Goal: Find specific page/section: Find specific page/section

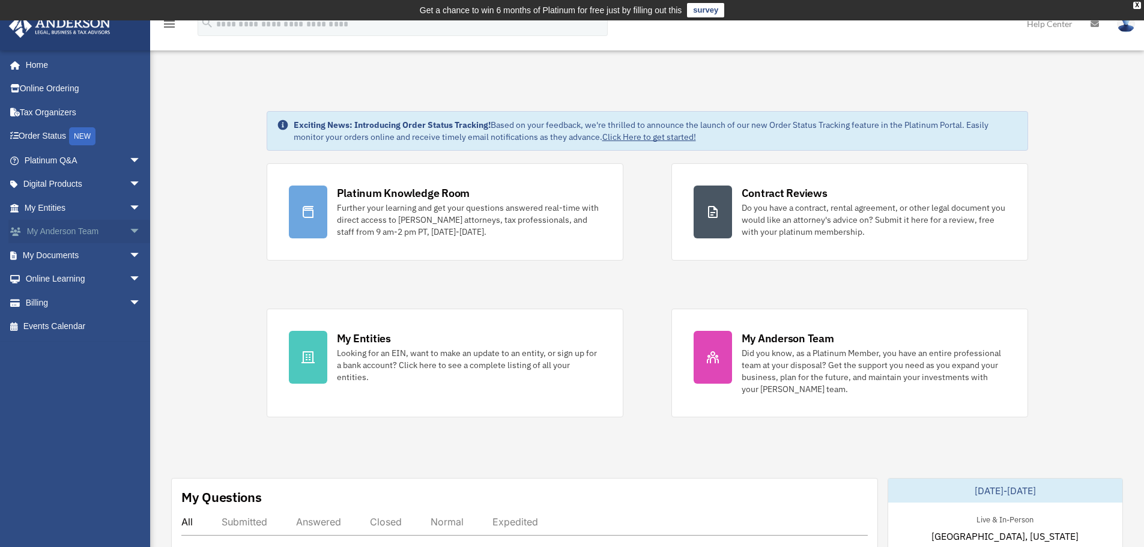
click at [129, 227] on span "arrow_drop_down" at bounding box center [141, 232] width 24 height 25
click at [73, 253] on link "My Anderson Team" at bounding box center [88, 255] width 142 height 24
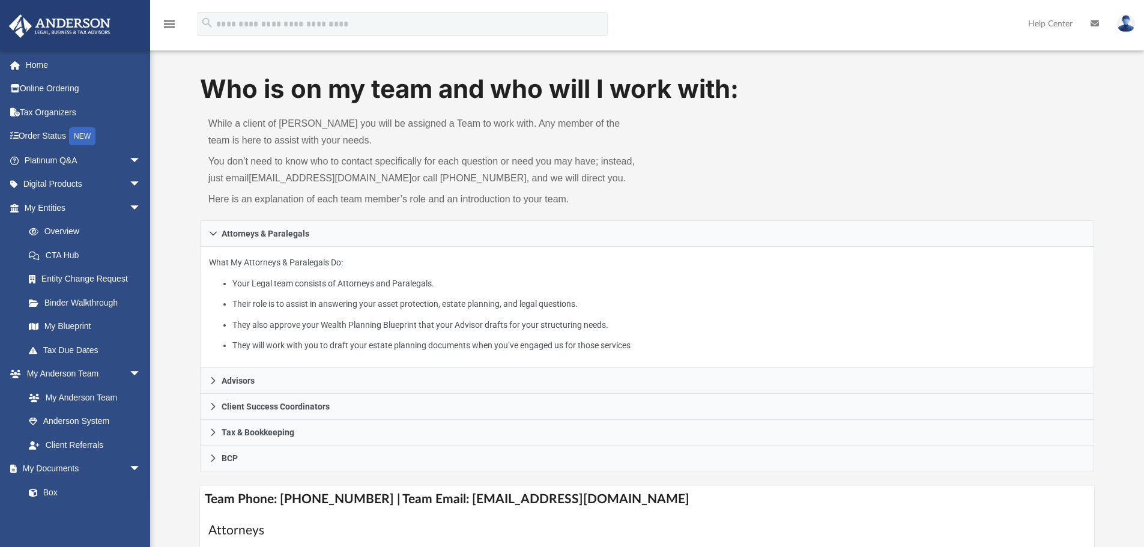
scroll to position [60, 0]
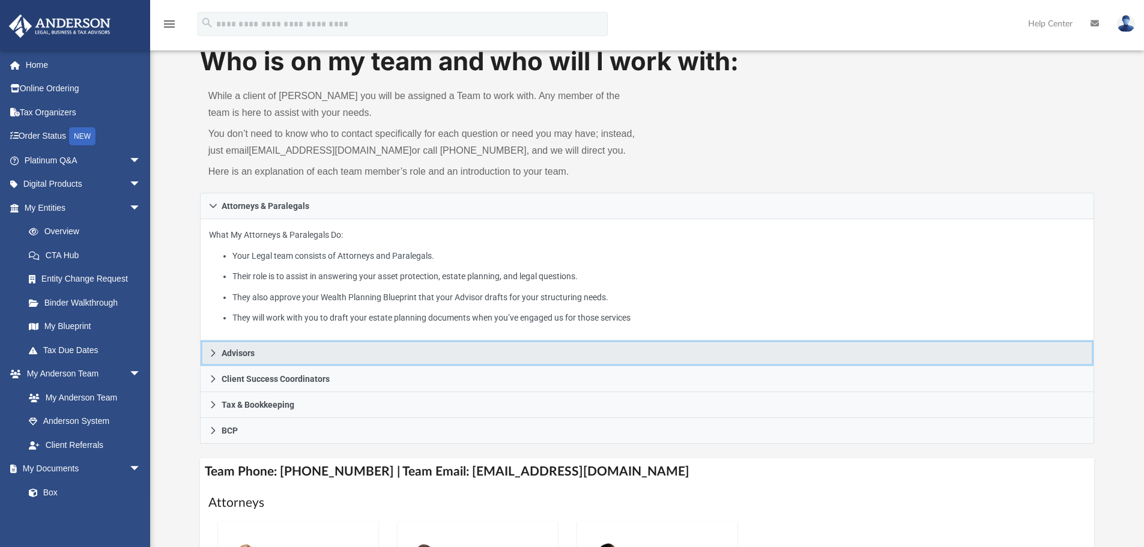
click at [219, 353] on link "Advisors" at bounding box center [647, 353] width 895 height 26
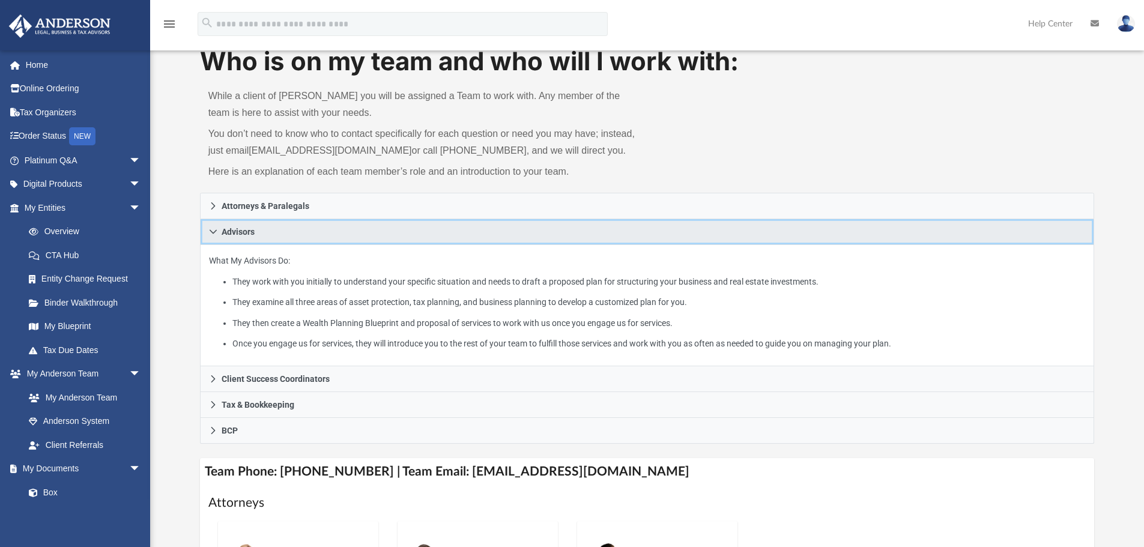
click at [223, 230] on span "Advisors" at bounding box center [238, 232] width 33 height 8
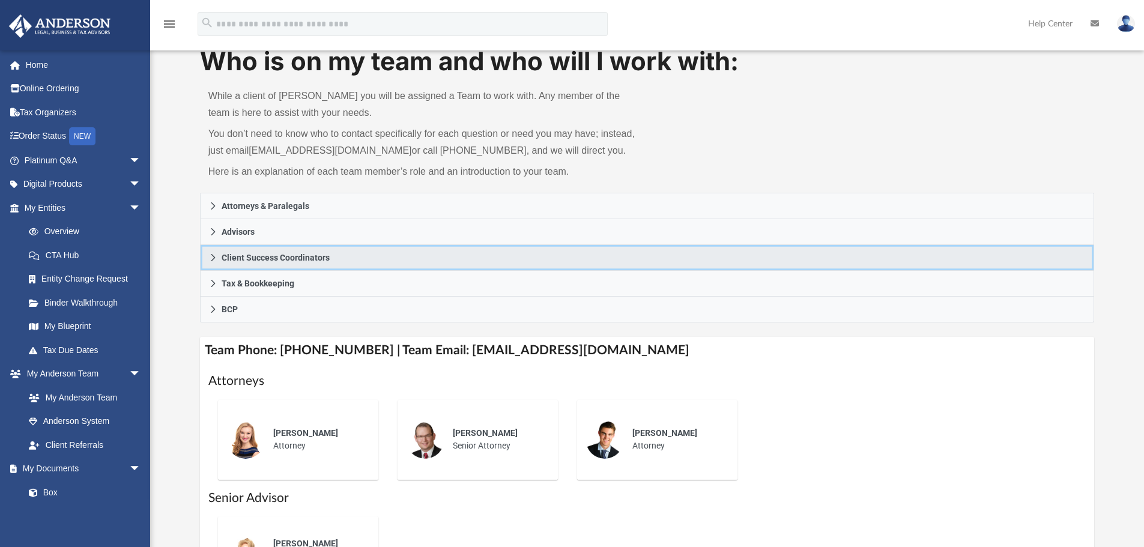
click at [215, 259] on icon at bounding box center [213, 257] width 8 height 8
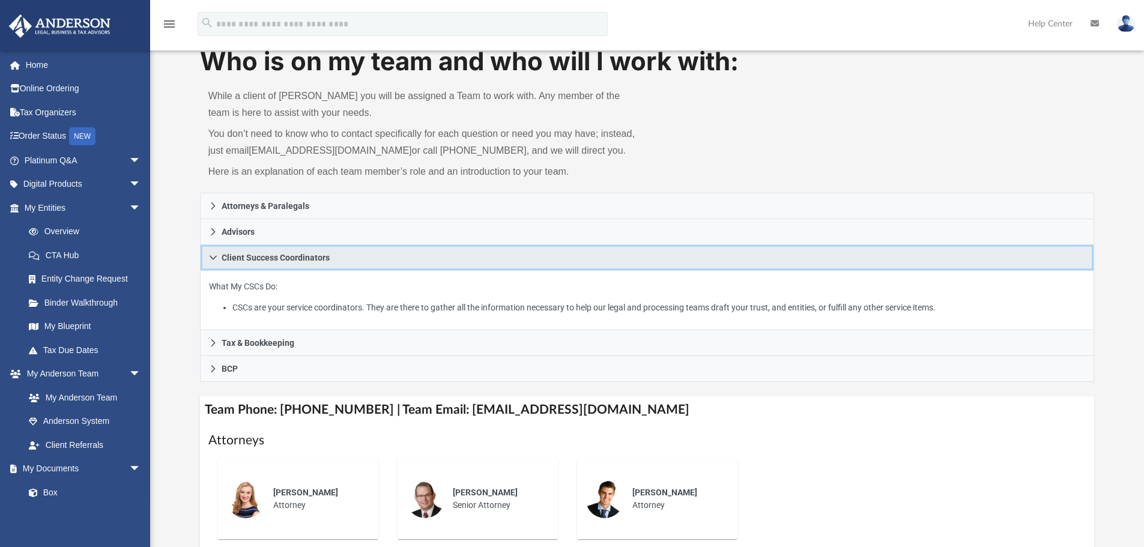
click at [215, 259] on icon at bounding box center [213, 257] width 8 height 8
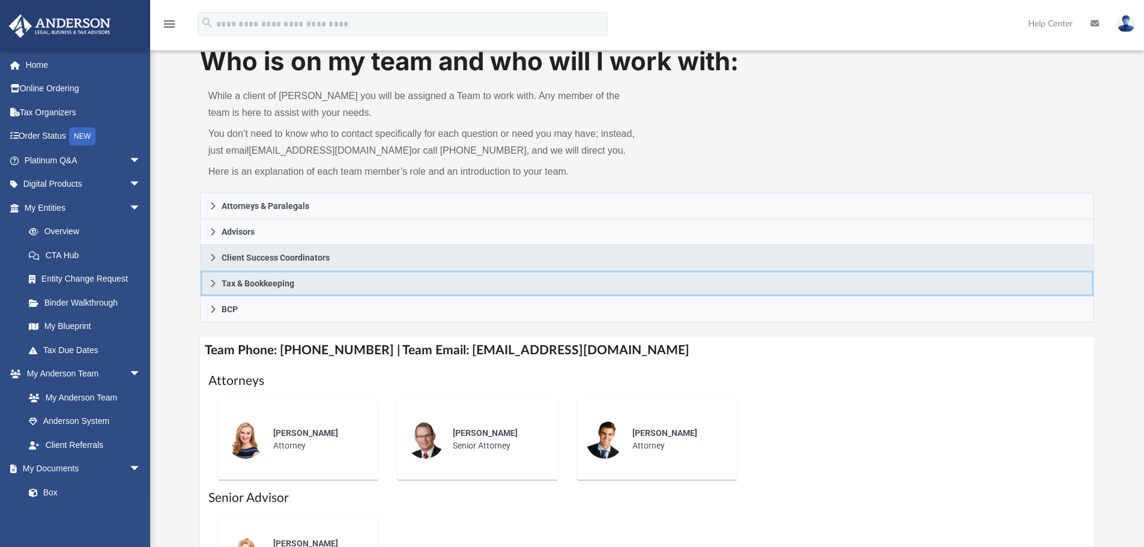
click at [207, 285] on link "Tax & Bookkeeping" at bounding box center [647, 284] width 895 height 26
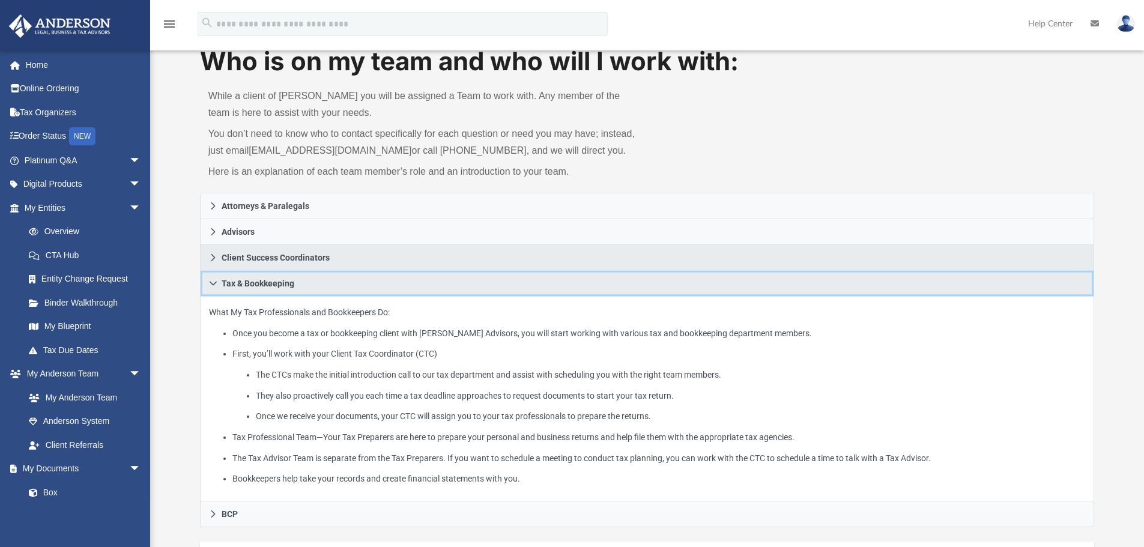
click at [207, 285] on link "Tax & Bookkeeping" at bounding box center [647, 284] width 895 height 26
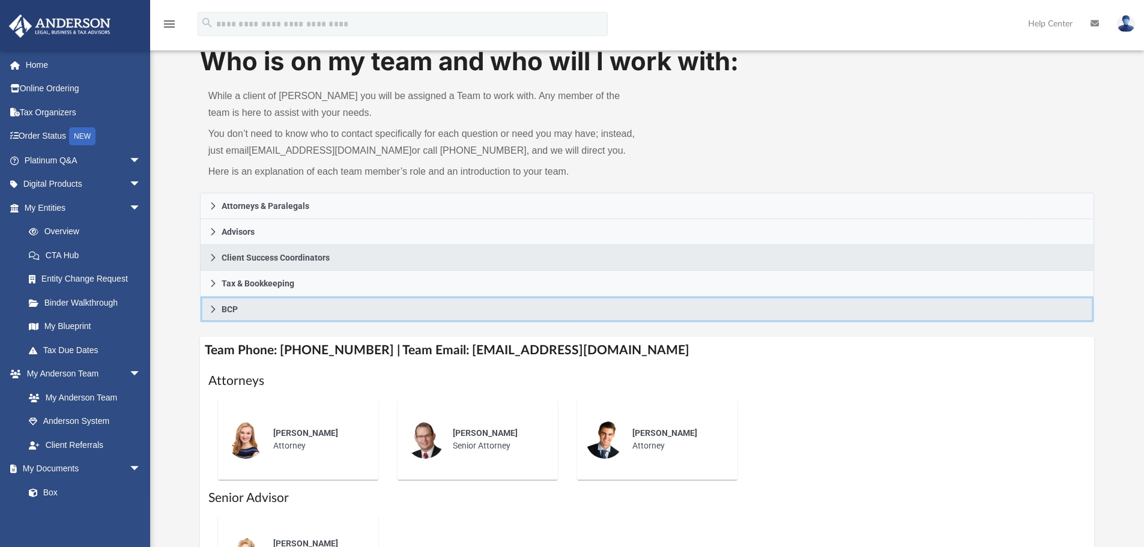
click at [211, 310] on icon at bounding box center [213, 309] width 8 height 8
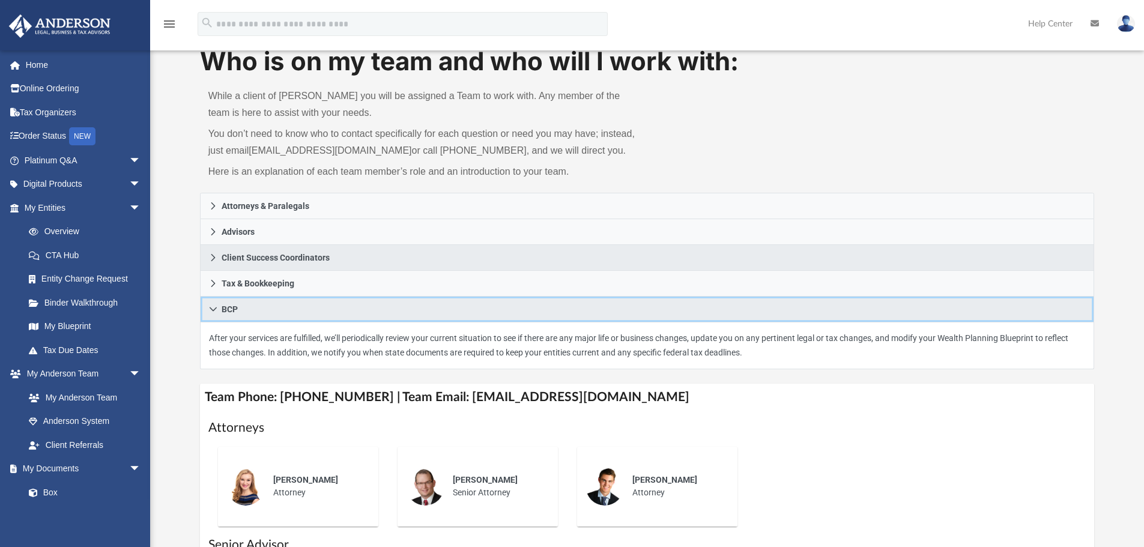
click at [211, 310] on icon at bounding box center [213, 309] width 8 height 8
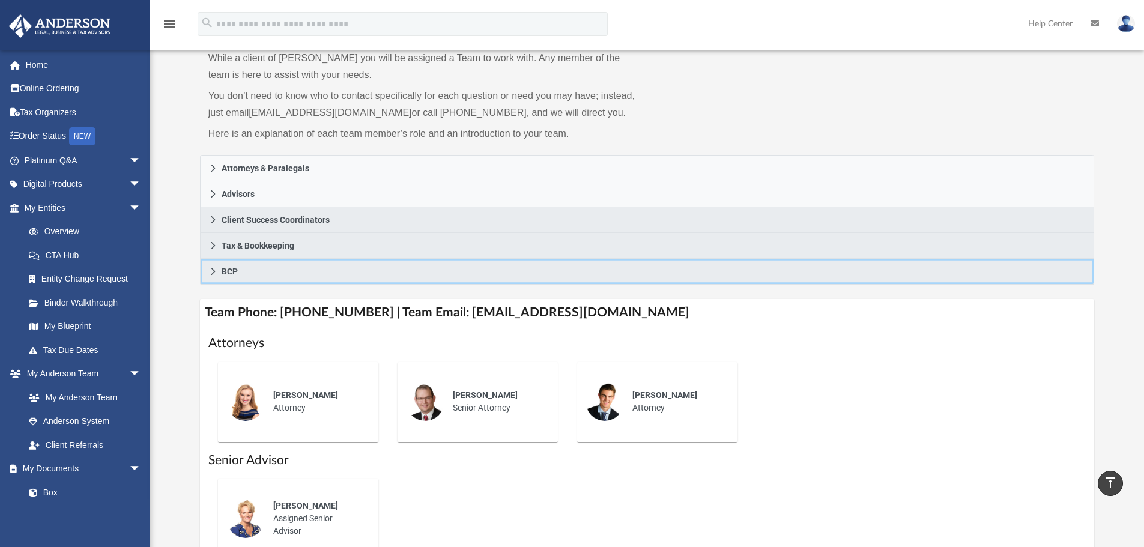
scroll to position [0, 0]
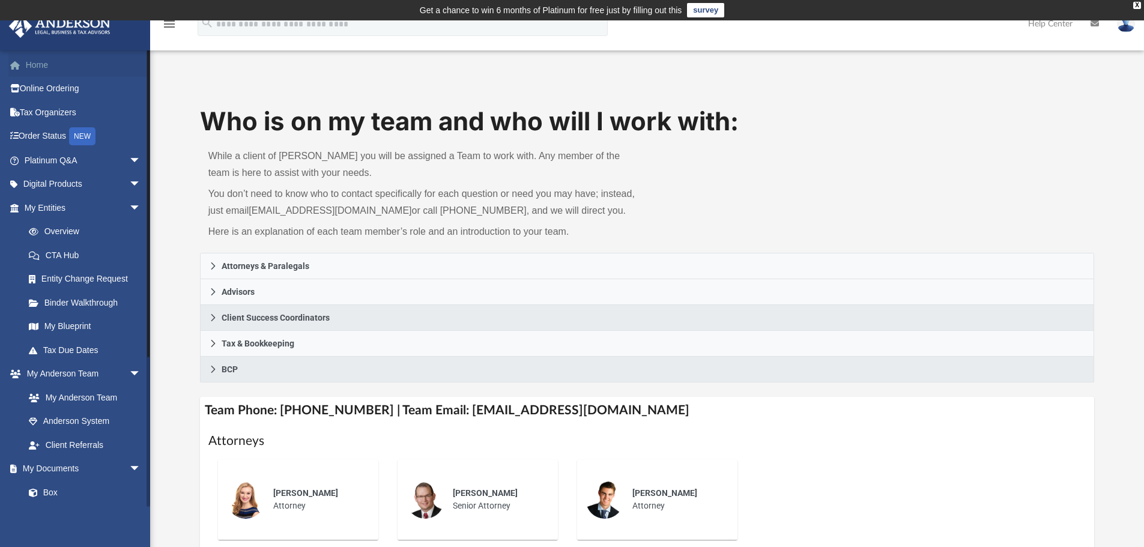
click at [43, 67] on link "Home" at bounding box center [83, 65] width 151 height 24
